Goal: Entertainment & Leisure: Consume media (video, audio)

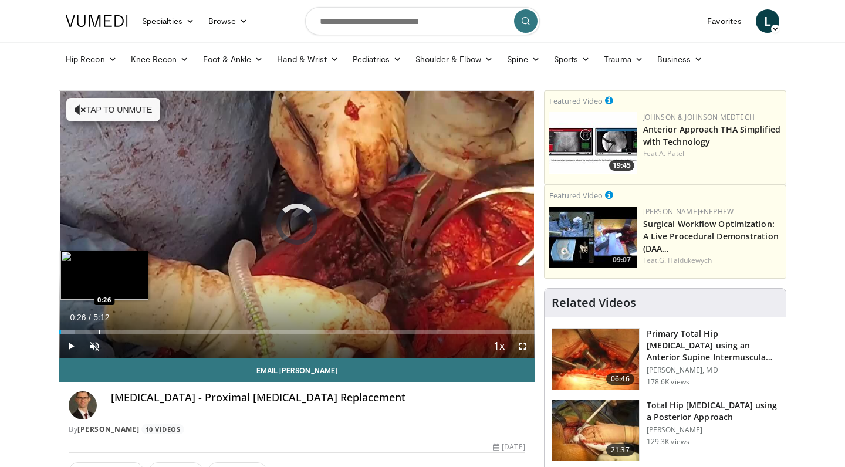
click at [99, 328] on div "Loaded : 3.18% 0:26 0:26" at bounding box center [296, 328] width 475 height 11
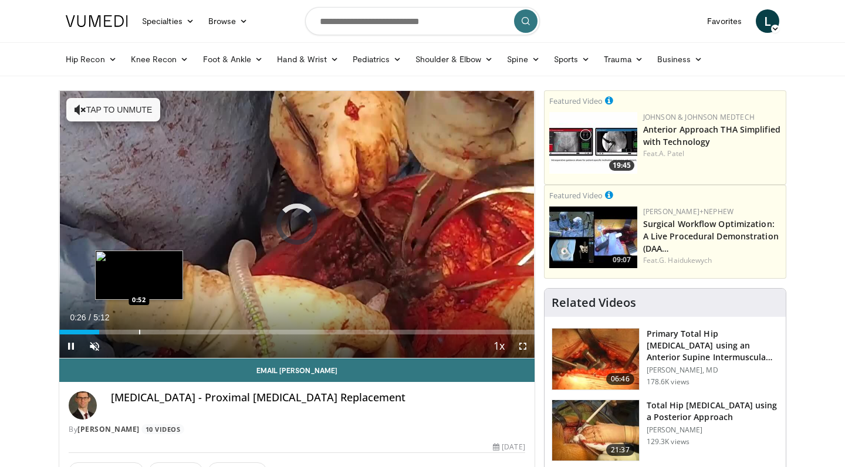
click at [139, 328] on div "Loaded : 6.36% 0:26 0:52" at bounding box center [296, 328] width 475 height 11
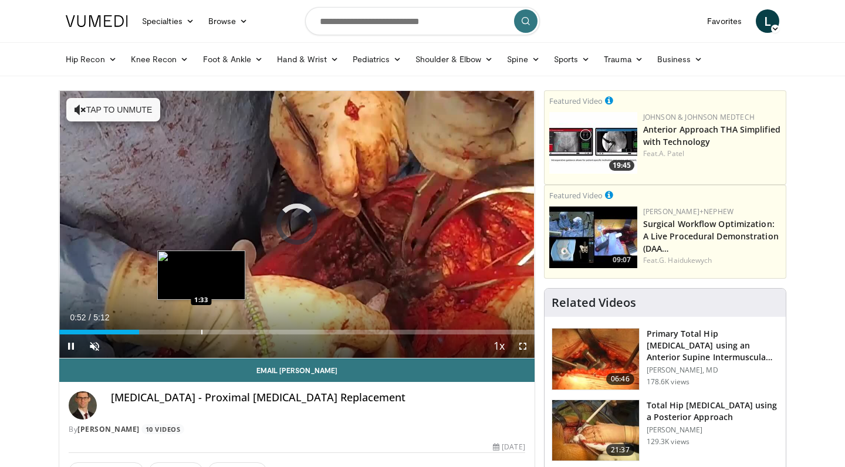
click at [201, 326] on div "Loaded : 12.91% 0:52 1:33" at bounding box center [296, 328] width 475 height 11
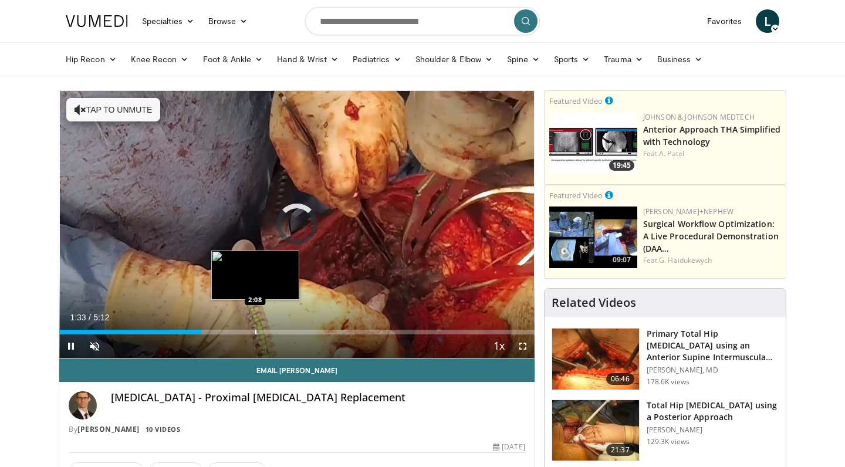
click at [255, 332] on div "Progress Bar" at bounding box center [255, 332] width 1 height 5
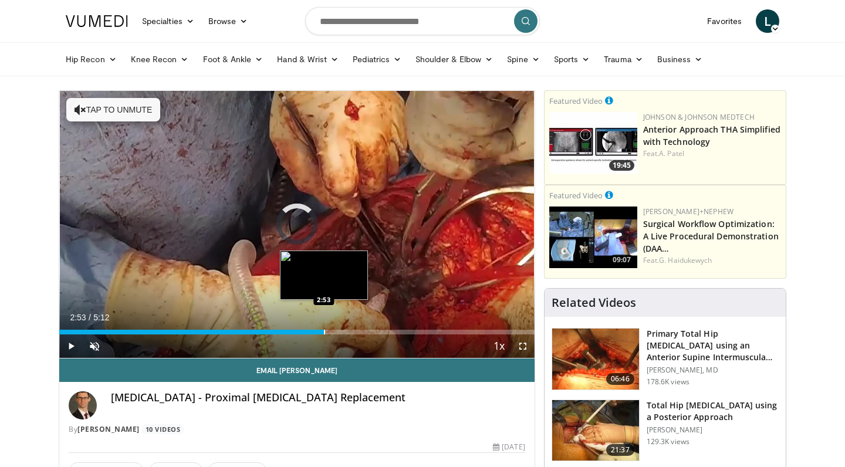
click at [324, 331] on div "Progress Bar" at bounding box center [324, 332] width 1 height 5
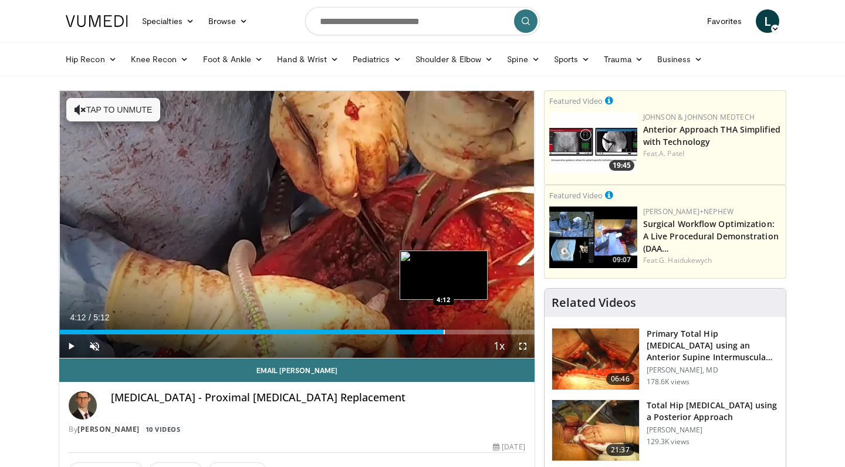
click at [443, 330] on div "Progress Bar" at bounding box center [443, 332] width 1 height 5
click at [466, 331] on div "Progress Bar" at bounding box center [466, 332] width 1 height 5
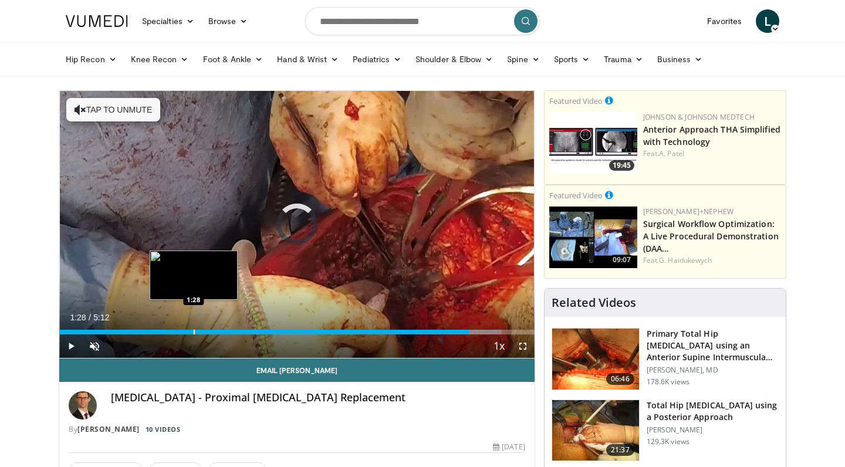
click at [194, 332] on div "Progress Bar" at bounding box center [194, 332] width 1 height 5
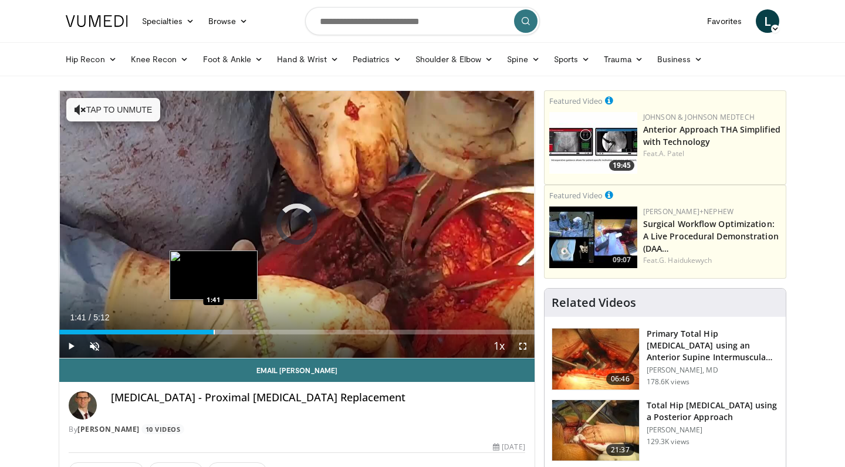
click at [214, 330] on div "Progress Bar" at bounding box center [214, 332] width 1 height 5
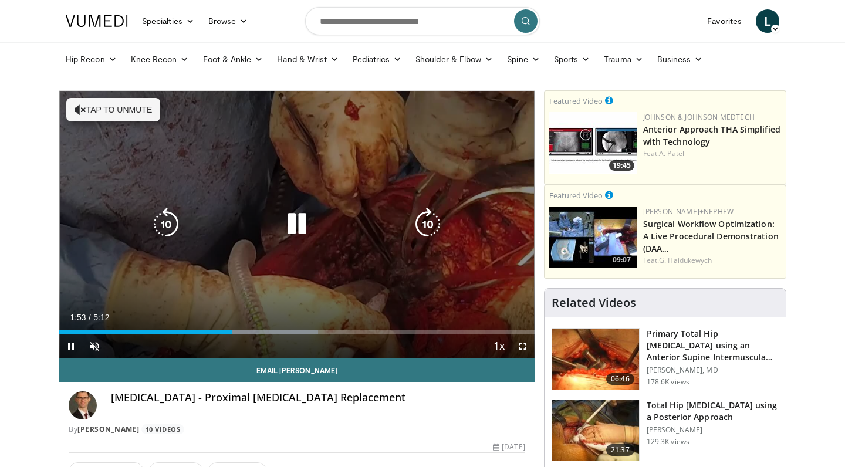
click at [317, 271] on div "10 seconds Tap to unmute" at bounding box center [296, 224] width 475 height 267
